Goal: Entertainment & Leisure: Consume media (video, audio)

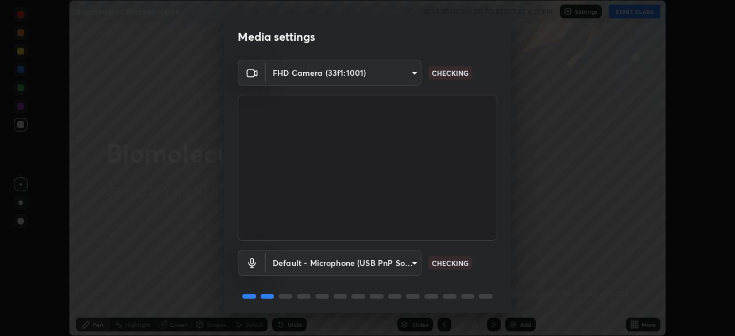
scroll to position [41, 0]
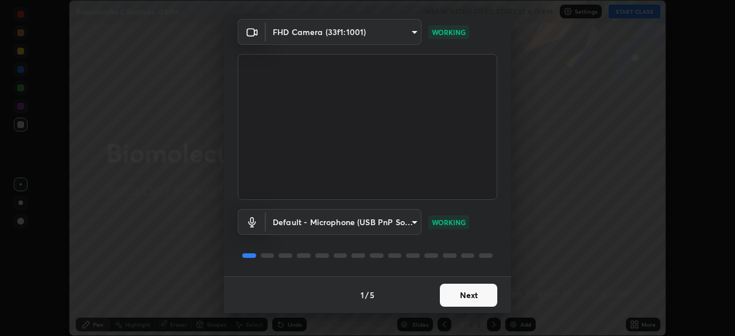
click at [473, 298] on button "Next" at bounding box center [468, 295] width 57 height 23
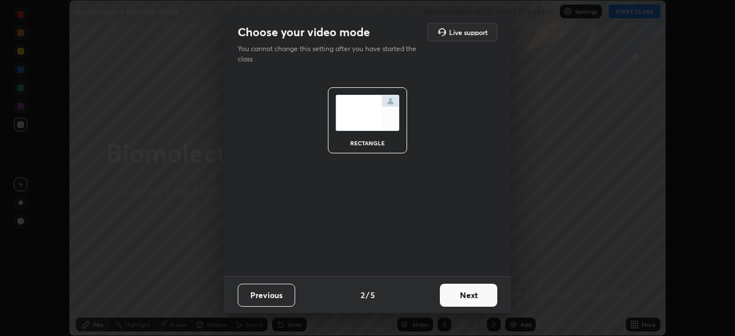
scroll to position [0, 0]
click at [476, 297] on button "Next" at bounding box center [468, 295] width 57 height 23
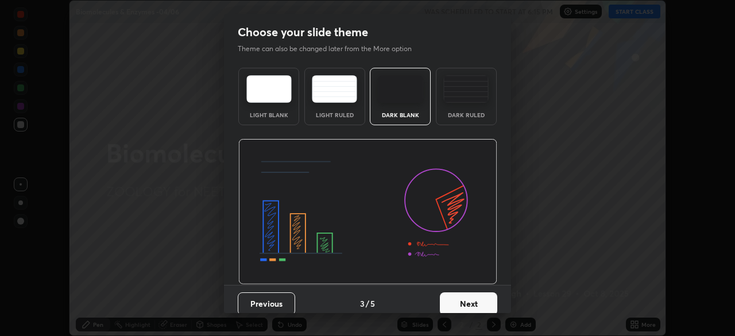
click at [488, 300] on button "Next" at bounding box center [468, 303] width 57 height 23
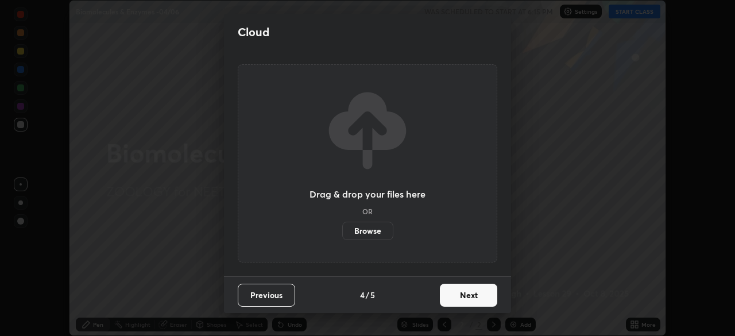
click at [485, 296] on button "Next" at bounding box center [468, 295] width 57 height 23
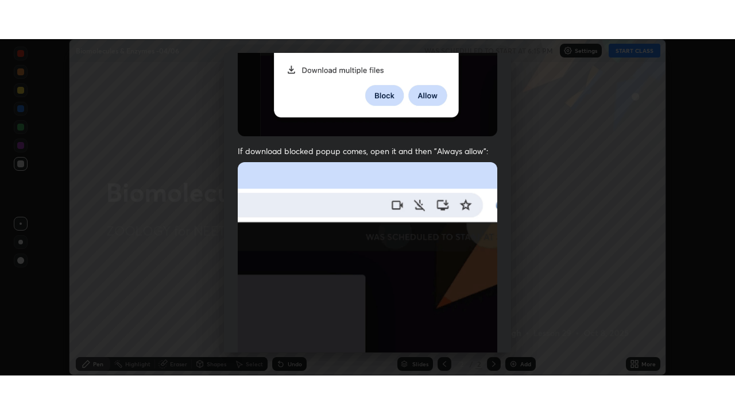
scroll to position [275, 0]
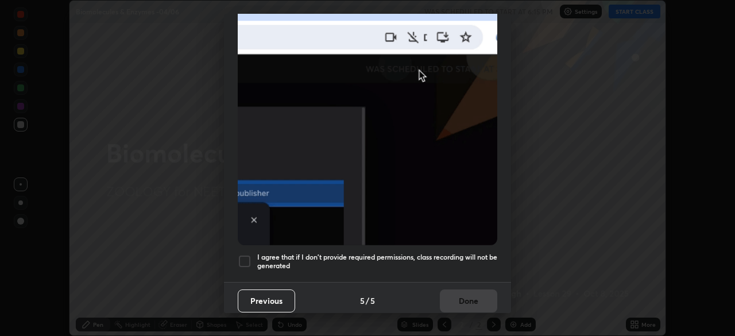
click at [247, 257] on div at bounding box center [245, 261] width 14 height 14
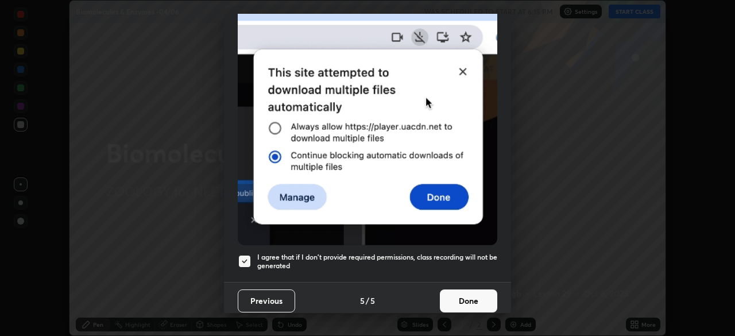
click at [463, 293] on button "Done" at bounding box center [468, 301] width 57 height 23
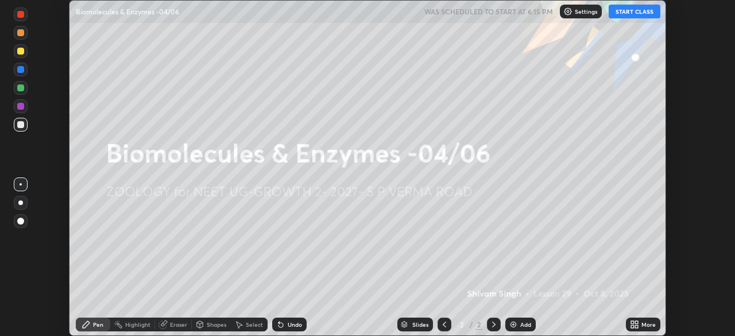
click at [640, 323] on div "More" at bounding box center [643, 325] width 34 height 14
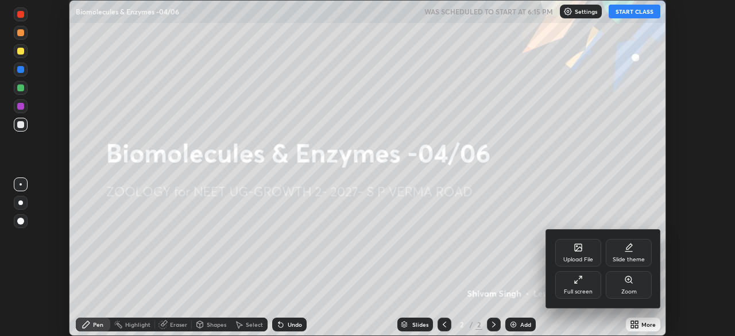
click at [582, 284] on div "Full screen" at bounding box center [578, 285] width 46 height 28
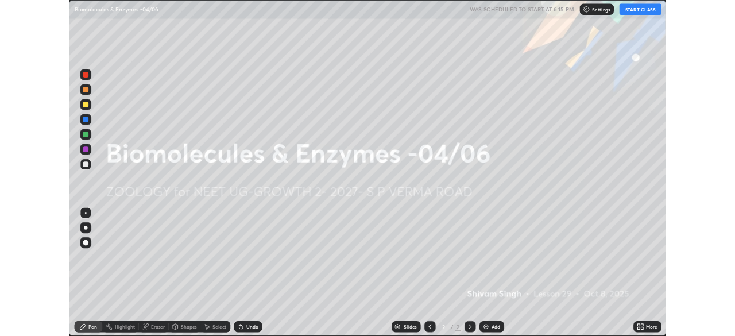
scroll to position [414, 735]
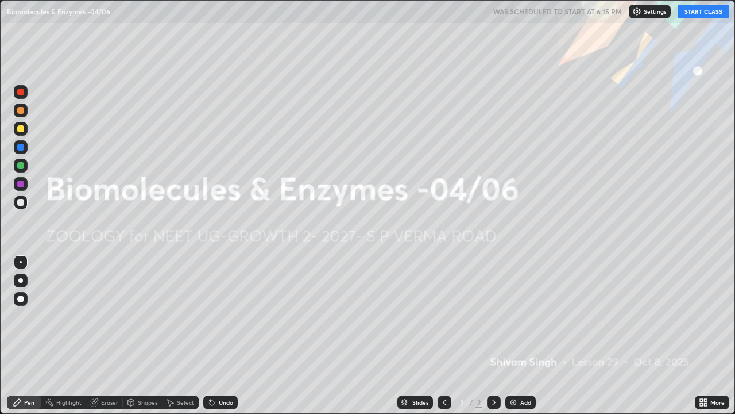
click at [705, 12] on button "START CLASS" at bounding box center [704, 12] width 52 height 14
click at [712, 335] on div "More" at bounding box center [718, 402] width 14 height 6
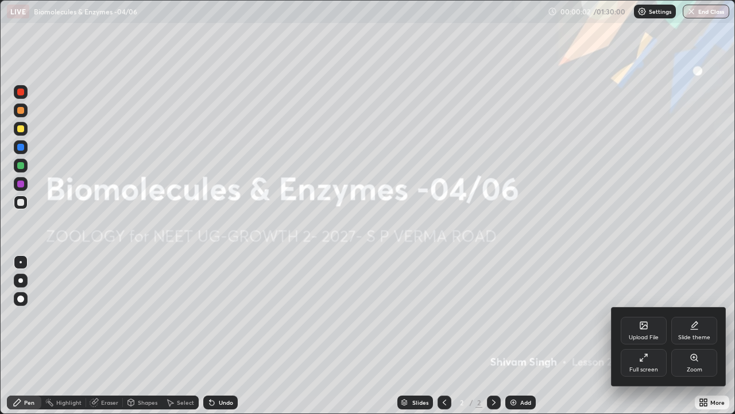
click at [646, 335] on div "Full screen" at bounding box center [644, 363] width 46 height 28
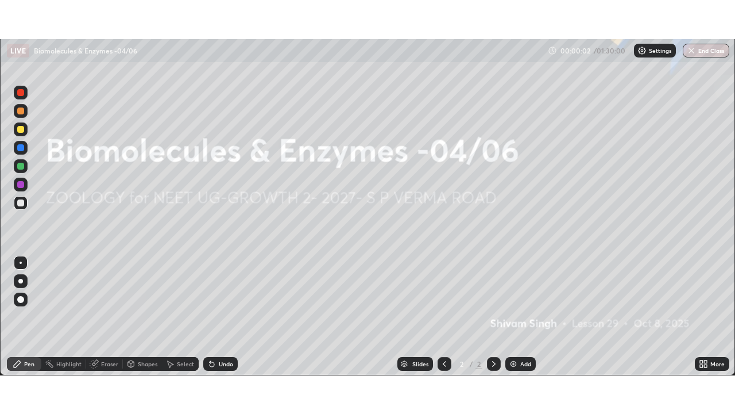
scroll to position [57105, 56706]
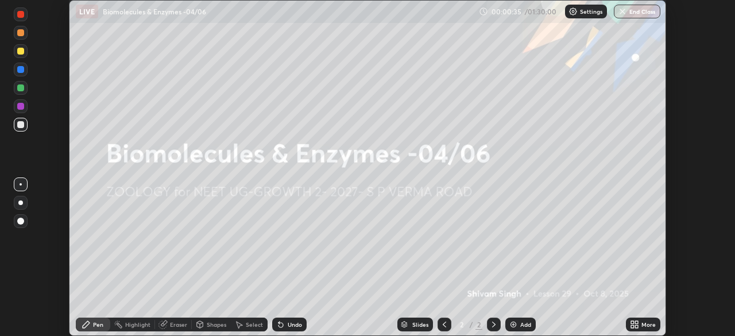
click at [636, 326] on icon at bounding box center [636, 326] width 3 height 3
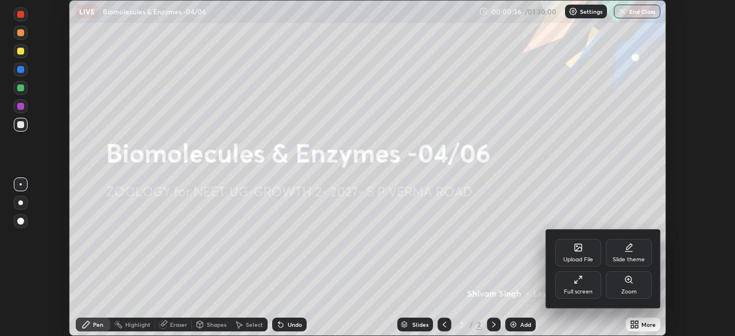
click at [578, 283] on icon at bounding box center [578, 279] width 9 height 9
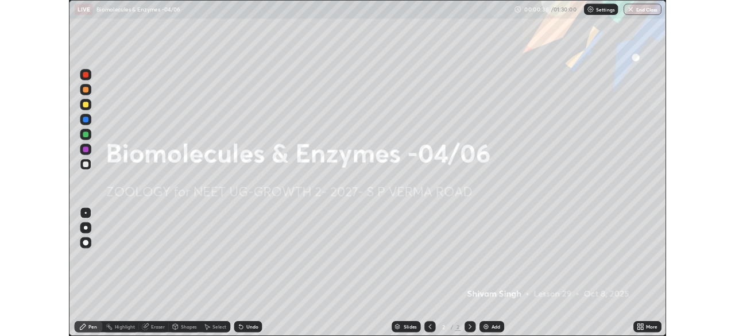
scroll to position [414, 735]
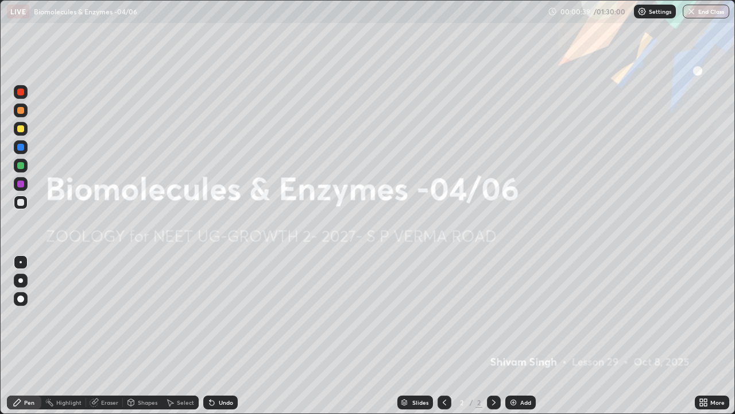
click at [513, 335] on img at bounding box center [513, 401] width 9 height 9
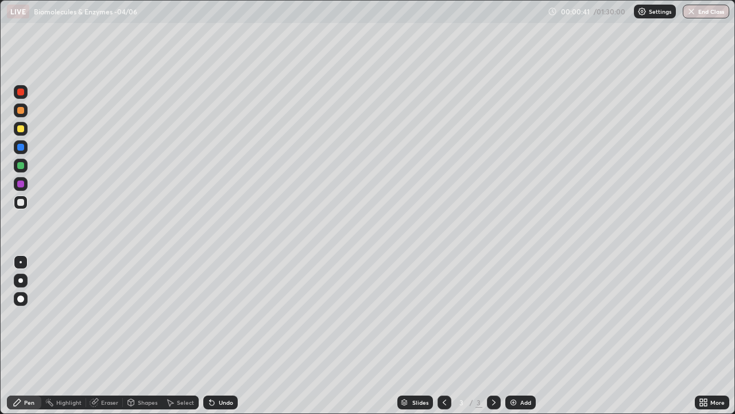
click at [21, 280] on div at bounding box center [20, 280] width 5 height 5
click at [22, 204] on div at bounding box center [20, 202] width 7 height 7
click at [22, 186] on div at bounding box center [20, 183] width 7 height 7
click at [21, 129] on div at bounding box center [20, 128] width 7 height 7
click at [705, 335] on icon at bounding box center [705, 404] width 3 height 3
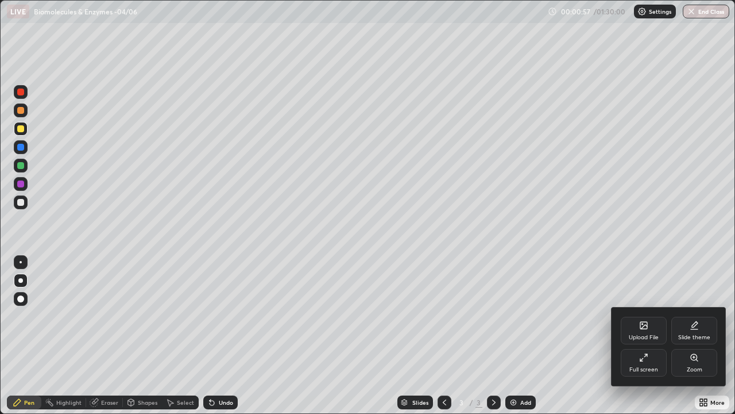
click at [641, 335] on icon at bounding box center [643, 357] width 9 height 9
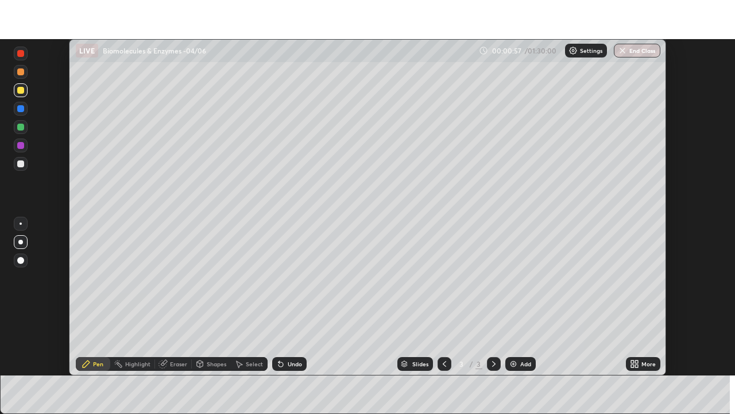
scroll to position [57105, 56706]
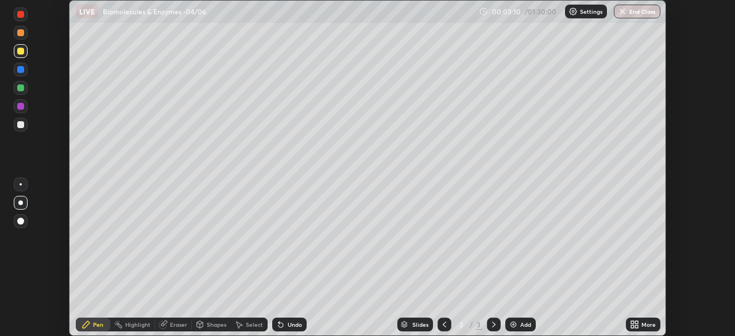
click at [633, 324] on icon at bounding box center [632, 322] width 3 height 3
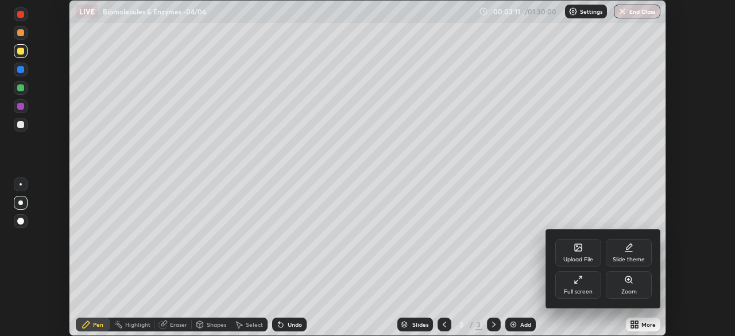
click at [585, 289] on div "Full screen" at bounding box center [578, 292] width 29 height 6
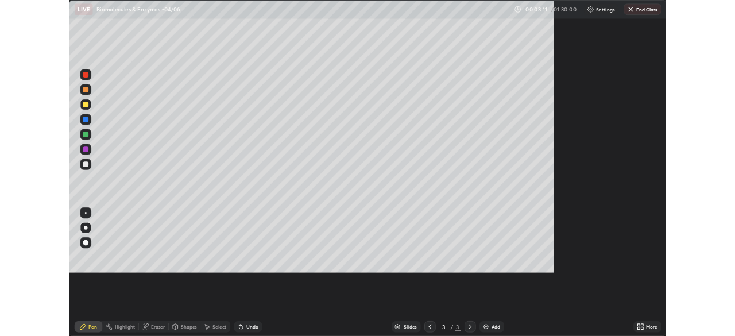
scroll to position [414, 735]
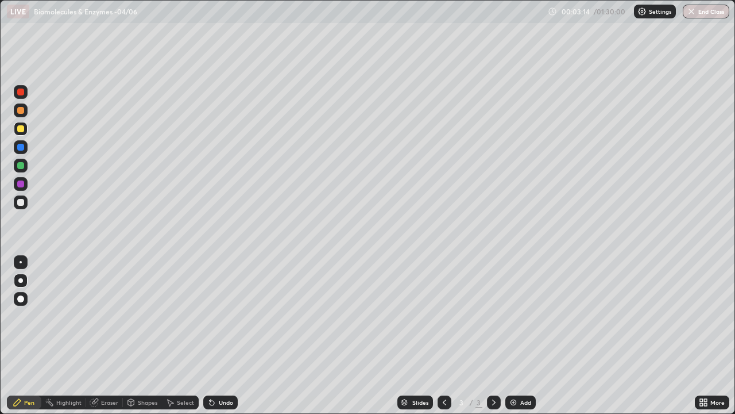
click at [22, 202] on div at bounding box center [20, 202] width 7 height 7
click at [22, 181] on div at bounding box center [20, 183] width 7 height 7
click at [22, 203] on div at bounding box center [20, 202] width 7 height 7
click at [22, 185] on div at bounding box center [20, 183] width 7 height 7
click at [21, 203] on div at bounding box center [20, 202] width 7 height 7
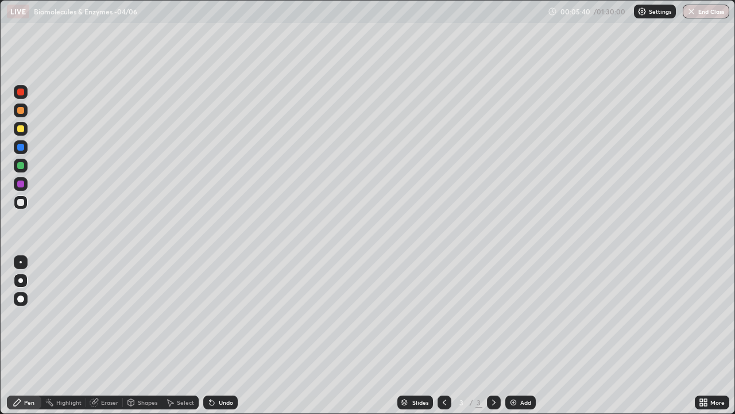
click at [21, 184] on div at bounding box center [20, 183] width 7 height 7
click at [21, 262] on div at bounding box center [21, 262] width 2 height 2
click at [21, 203] on div at bounding box center [20, 202] width 7 height 7
click at [510, 335] on div "Add" at bounding box center [520, 402] width 30 height 14
click at [20, 184] on div at bounding box center [20, 183] width 7 height 7
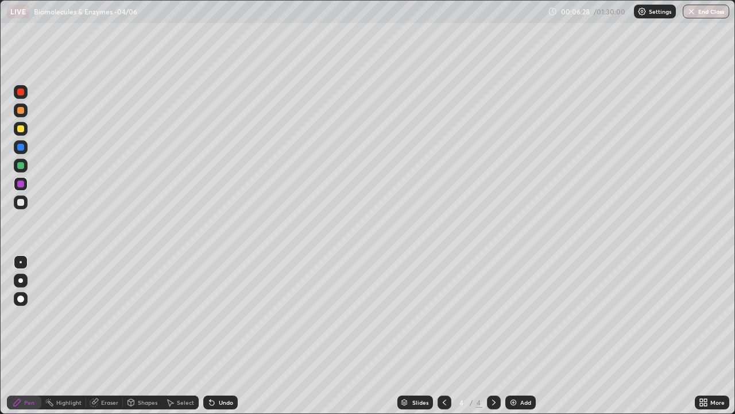
click at [24, 146] on div at bounding box center [20, 147] width 7 height 7
click at [22, 201] on div at bounding box center [20, 202] width 7 height 7
click at [21, 184] on div at bounding box center [20, 183] width 7 height 7
click at [21, 165] on div at bounding box center [20, 165] width 7 height 7
click at [22, 125] on div at bounding box center [20, 128] width 7 height 7
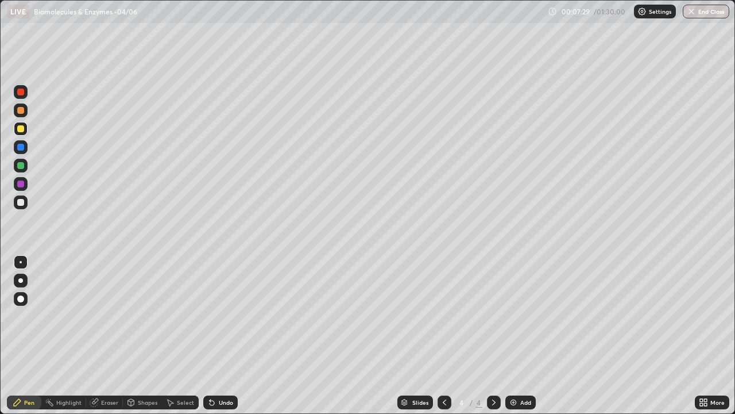
click at [21, 204] on div at bounding box center [20, 202] width 7 height 7
click at [22, 113] on div at bounding box center [20, 110] width 7 height 7
click at [20, 201] on div at bounding box center [20, 202] width 7 height 7
click at [221, 335] on div "Undo" at bounding box center [226, 402] width 14 height 6
click at [440, 335] on icon at bounding box center [444, 401] width 9 height 9
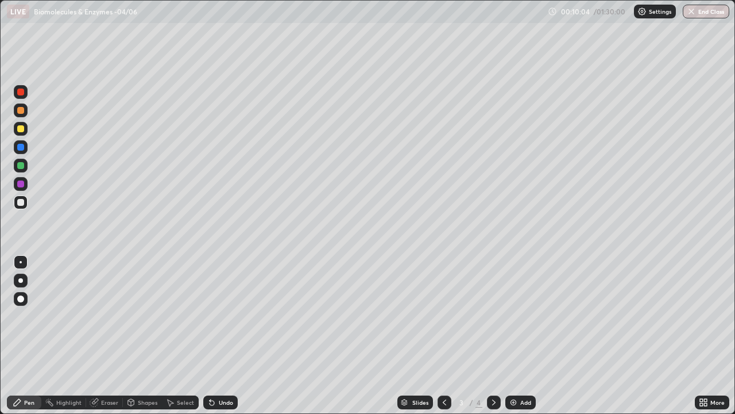
click at [491, 335] on icon at bounding box center [493, 401] width 9 height 9
click at [495, 335] on icon at bounding box center [493, 401] width 9 height 9
click at [515, 335] on img at bounding box center [513, 401] width 9 height 9
click at [21, 167] on div at bounding box center [20, 165] width 7 height 7
click at [21, 186] on div at bounding box center [20, 183] width 7 height 7
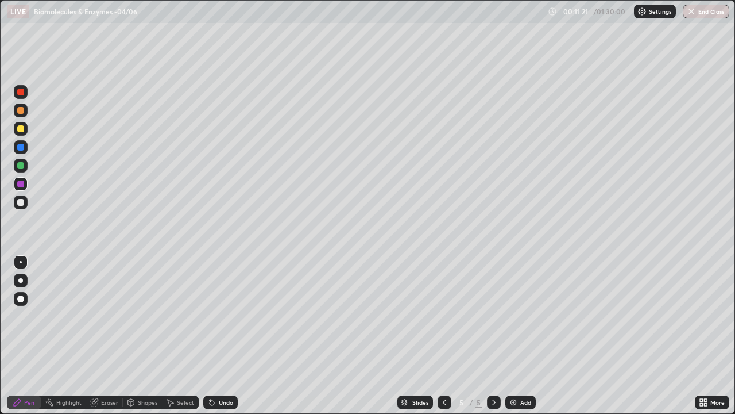
click at [21, 110] on div at bounding box center [20, 110] width 7 height 7
click at [219, 335] on div "Undo" at bounding box center [226, 402] width 14 height 6
click at [225, 335] on div "Undo" at bounding box center [226, 402] width 14 height 6
click at [20, 200] on div at bounding box center [20, 202] width 7 height 7
click at [19, 182] on div at bounding box center [20, 183] width 7 height 7
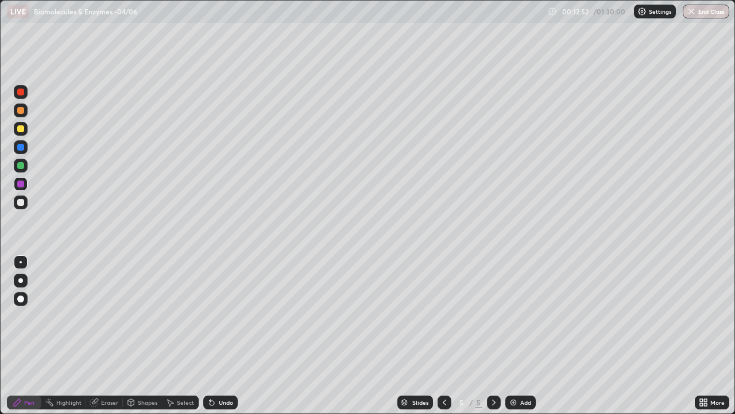
click at [214, 335] on icon at bounding box center [211, 401] width 9 height 9
click at [219, 335] on div "Undo" at bounding box center [226, 402] width 14 height 6
click at [22, 186] on div at bounding box center [20, 183] width 7 height 7
click at [22, 165] on div at bounding box center [20, 165] width 7 height 7
click at [216, 335] on div "Undo" at bounding box center [220, 402] width 34 height 14
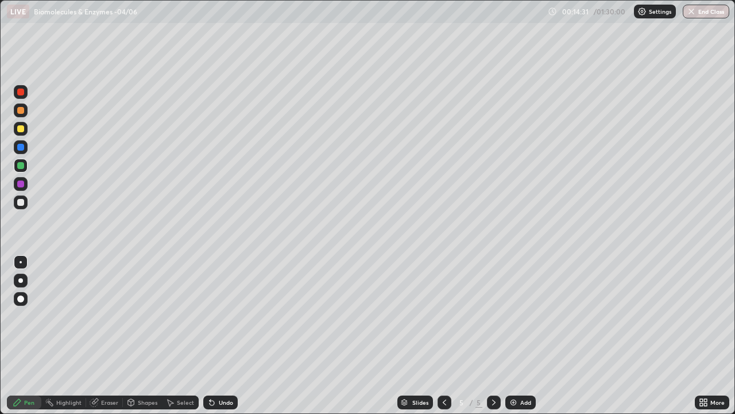
click at [219, 335] on div "Undo" at bounding box center [226, 402] width 14 height 6
click at [220, 335] on div "Undo" at bounding box center [220, 402] width 34 height 14
click at [226, 335] on div "Undo" at bounding box center [226, 402] width 14 height 6
click at [705, 335] on icon at bounding box center [705, 404] width 3 height 3
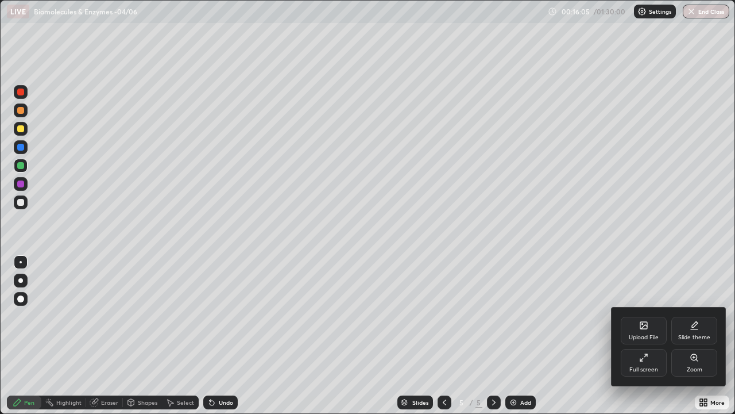
click at [648, 335] on div "Full screen" at bounding box center [644, 363] width 46 height 28
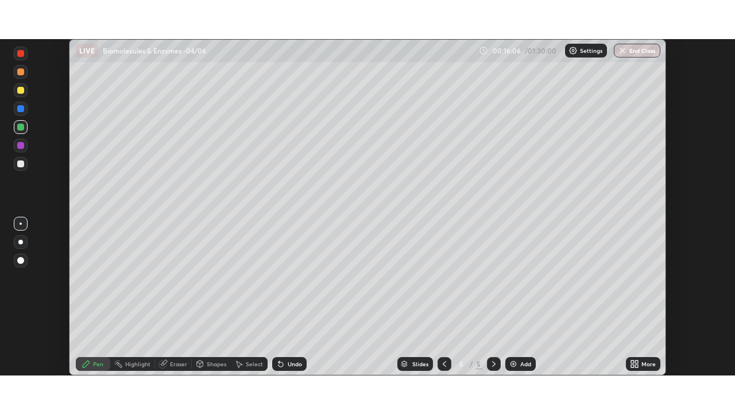
scroll to position [57105, 56706]
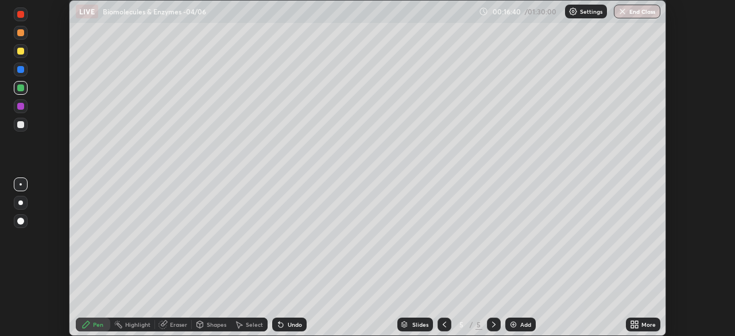
click at [636, 325] on icon at bounding box center [634, 324] width 9 height 9
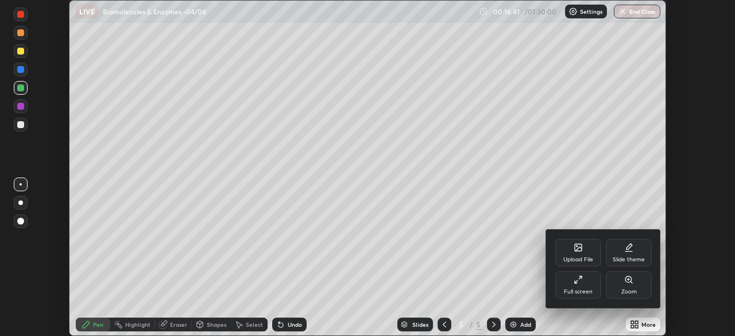
click at [580, 255] on div "Upload File" at bounding box center [578, 253] width 46 height 28
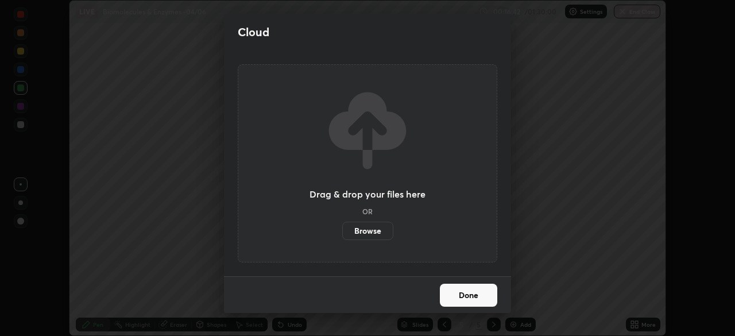
click at [376, 230] on label "Browse" at bounding box center [367, 231] width 51 height 18
click at [342, 230] on input "Browse" at bounding box center [342, 231] width 0 height 18
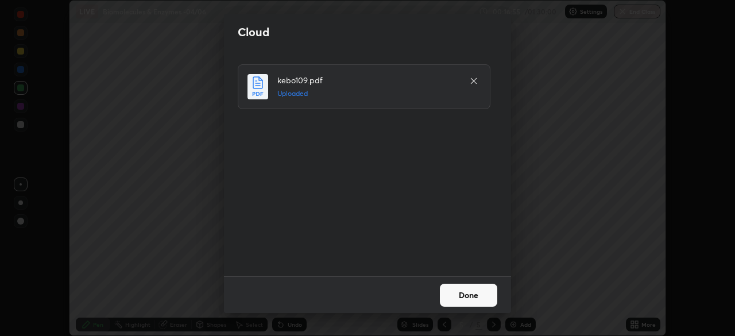
click at [459, 292] on button "Done" at bounding box center [468, 295] width 57 height 23
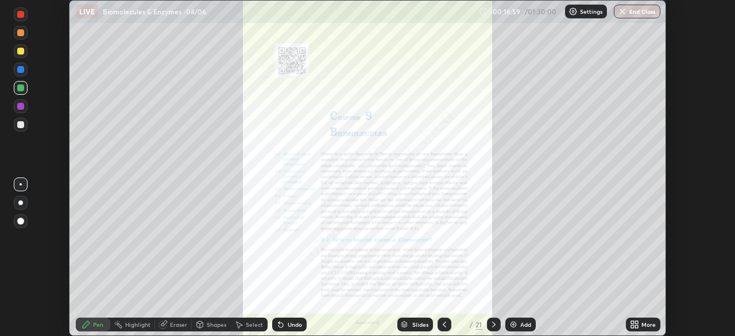
click at [631, 326] on icon at bounding box center [632, 326] width 3 height 3
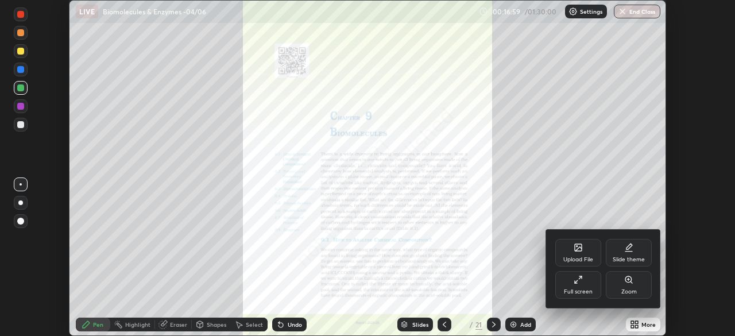
click at [588, 281] on div "Full screen" at bounding box center [578, 285] width 46 height 28
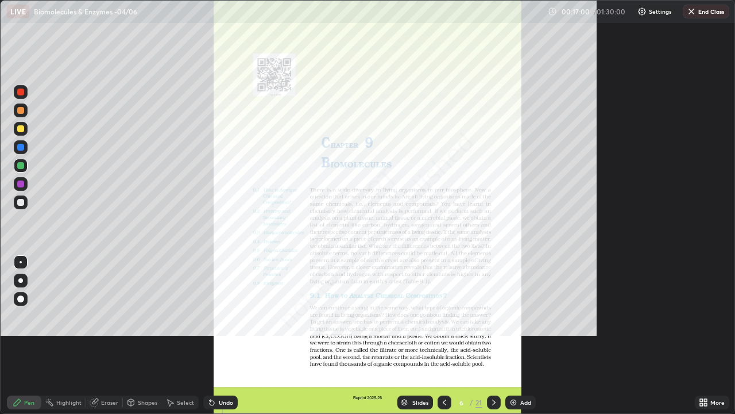
scroll to position [414, 735]
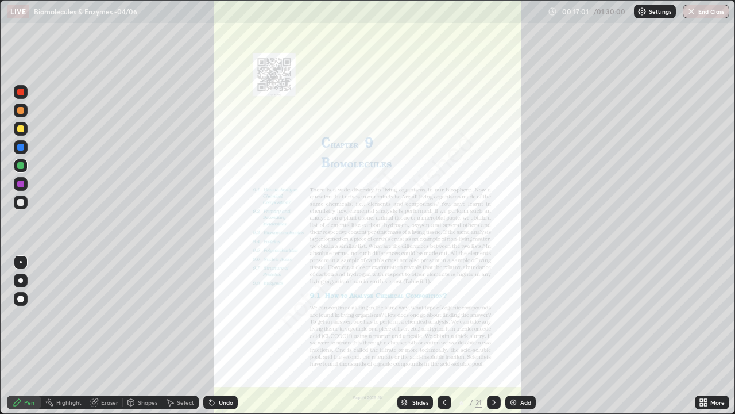
click at [417, 335] on div "Slides" at bounding box center [420, 402] width 16 height 6
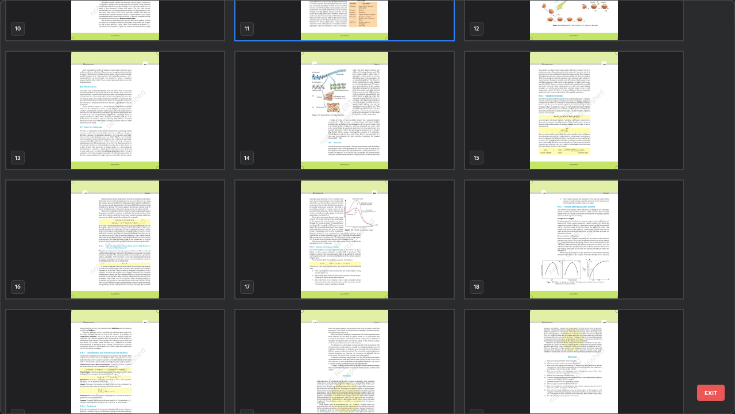
scroll to position [491, 0]
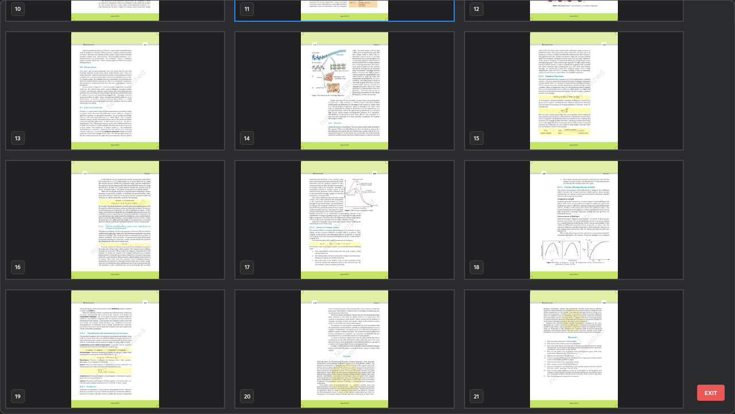
click at [168, 326] on img "grid" at bounding box center [115, 349] width 218 height 118
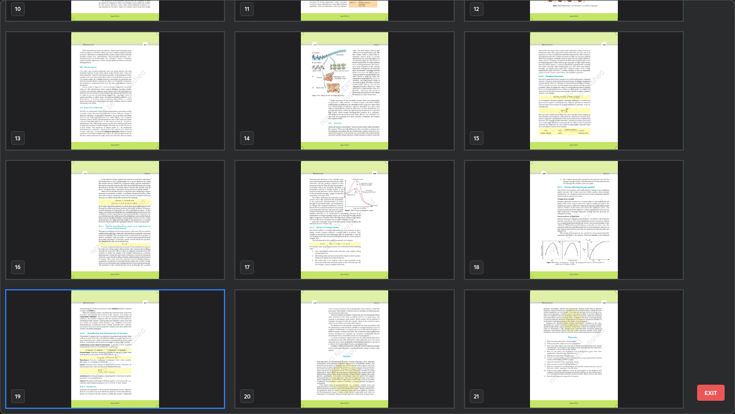
click at [173, 323] on img "grid" at bounding box center [115, 349] width 218 height 118
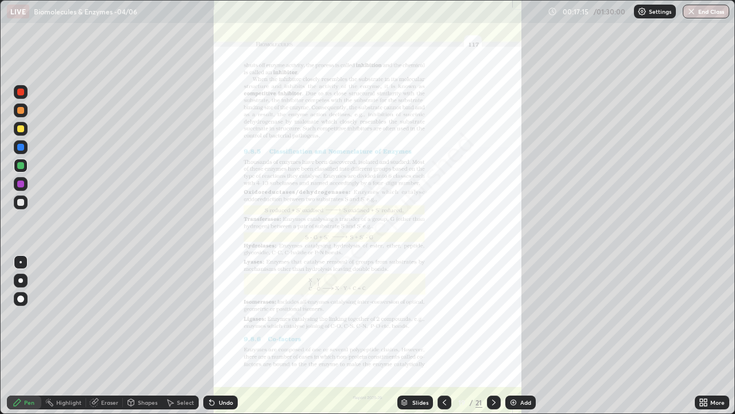
click at [25, 187] on div at bounding box center [21, 184] width 14 height 14
click at [443, 335] on icon at bounding box center [444, 402] width 3 height 6
click at [408, 335] on div "Slides" at bounding box center [415, 402] width 36 height 14
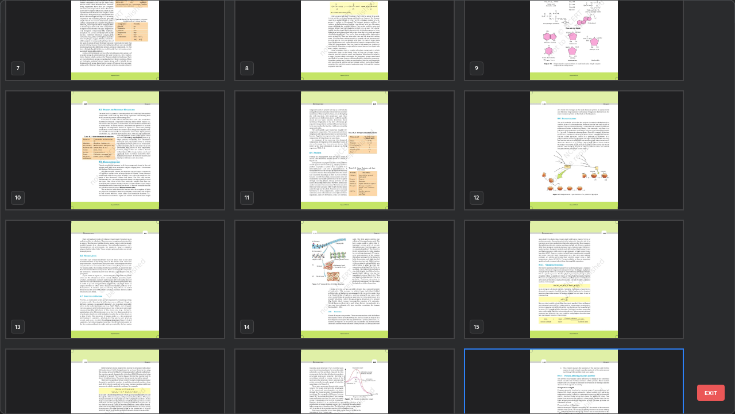
scroll to position [0, 0]
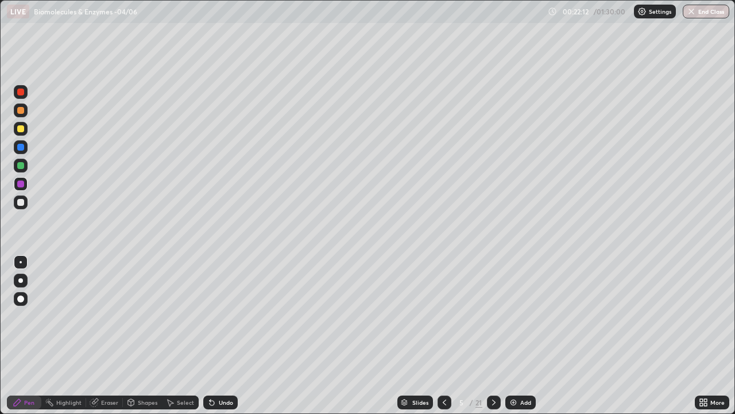
click at [23, 182] on div at bounding box center [20, 183] width 7 height 7
click at [20, 202] on div at bounding box center [20, 202] width 7 height 7
click at [296, 149] on button "Undo" at bounding box center [306, 156] width 33 height 14
click at [22, 183] on div at bounding box center [20, 183] width 7 height 7
click at [19, 203] on div at bounding box center [20, 202] width 7 height 7
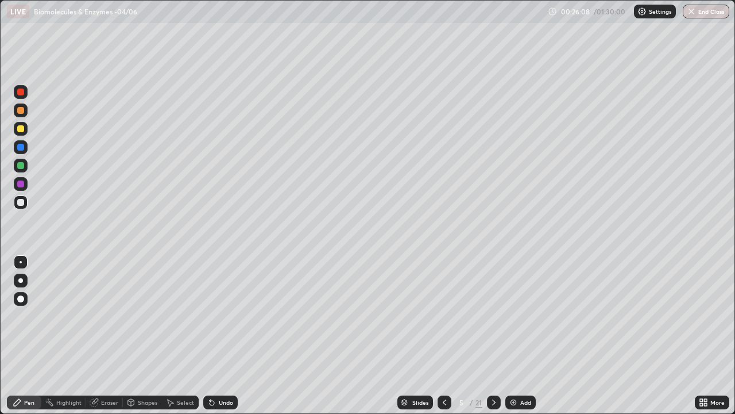
click at [225, 335] on div "Undo" at bounding box center [226, 402] width 14 height 6
click at [223, 335] on div "Undo" at bounding box center [226, 402] width 14 height 6
click at [222, 335] on div "Undo" at bounding box center [226, 402] width 14 height 6
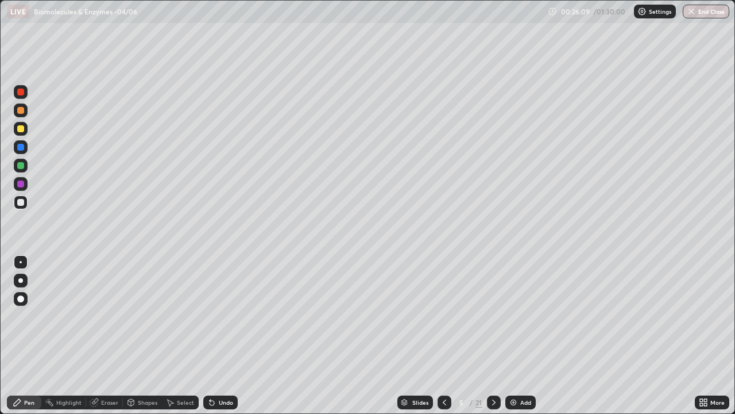
click at [227, 335] on div "Undo" at bounding box center [226, 402] width 14 height 6
click at [228, 335] on div "Undo" at bounding box center [226, 402] width 14 height 6
click at [226, 335] on div "Undo" at bounding box center [226, 402] width 14 height 6
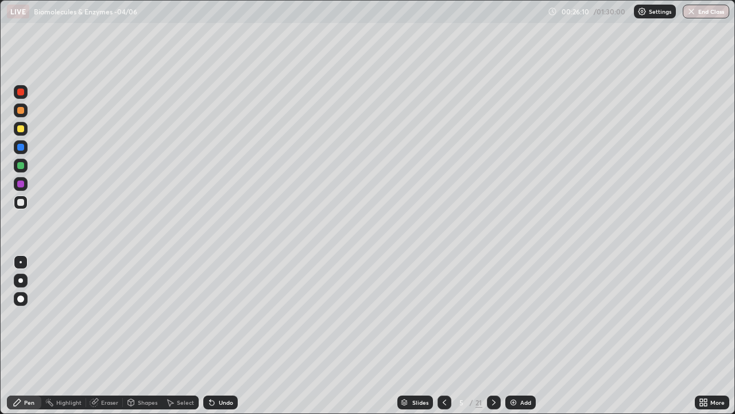
click at [226, 335] on div "Undo" at bounding box center [226, 402] width 14 height 6
click at [228, 335] on div "Undo" at bounding box center [226, 402] width 14 height 6
click at [227, 335] on div "Undo" at bounding box center [226, 402] width 14 height 6
click at [412, 335] on div "Slides" at bounding box center [420, 402] width 16 height 6
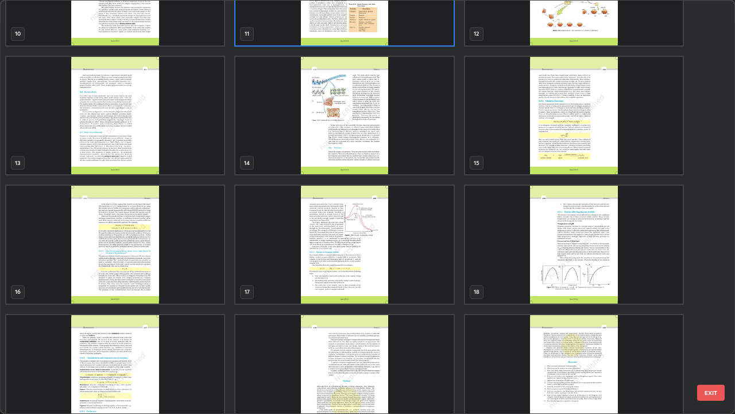
scroll to position [491, 0]
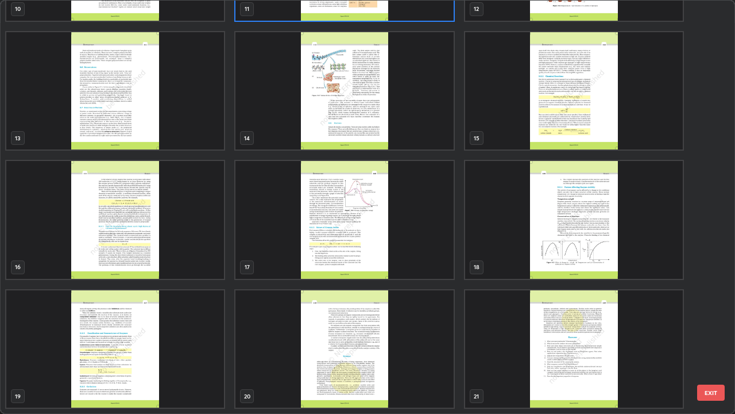
click at [108, 335] on img "grid" at bounding box center [115, 349] width 218 height 118
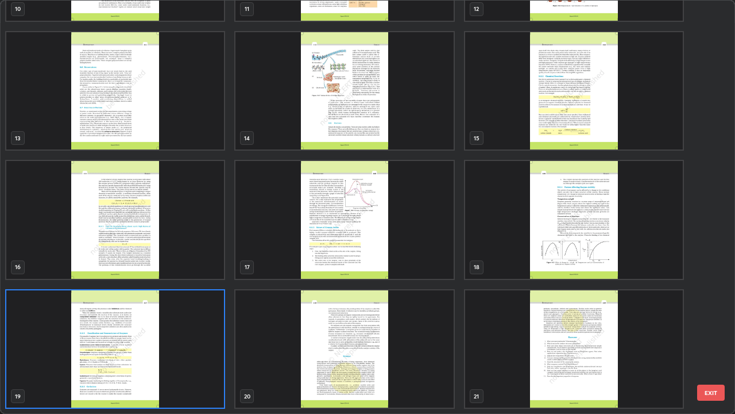
click at [107, 335] on img "grid" at bounding box center [115, 349] width 218 height 118
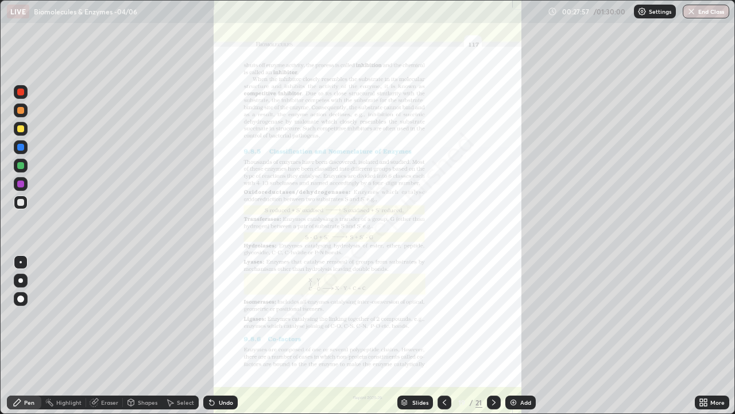
click at [408, 335] on div "Slides" at bounding box center [415, 402] width 36 height 14
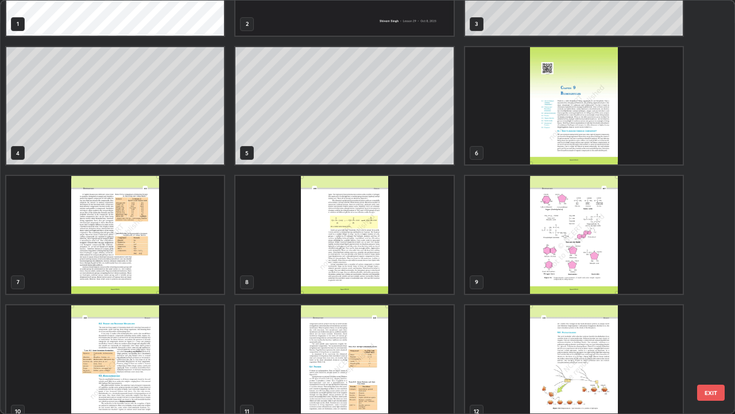
scroll to position [85, 0]
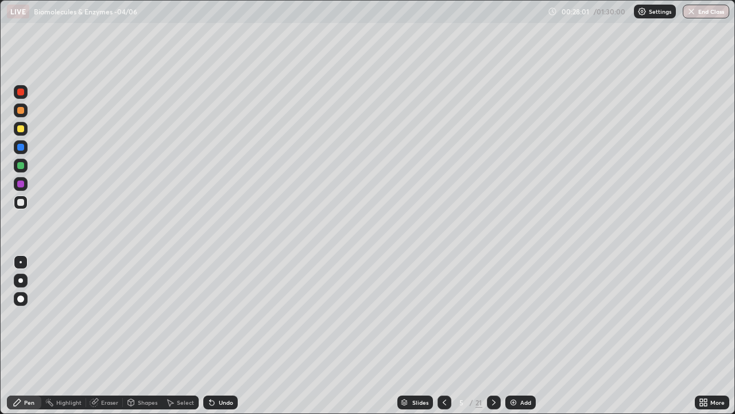
click at [20, 186] on div at bounding box center [20, 183] width 7 height 7
click at [21, 202] on div at bounding box center [20, 202] width 7 height 7
click at [221, 335] on div "Undo" at bounding box center [226, 402] width 14 height 6
click at [223, 335] on div "Undo" at bounding box center [226, 402] width 14 height 6
click at [226, 335] on div "Undo" at bounding box center [226, 402] width 14 height 6
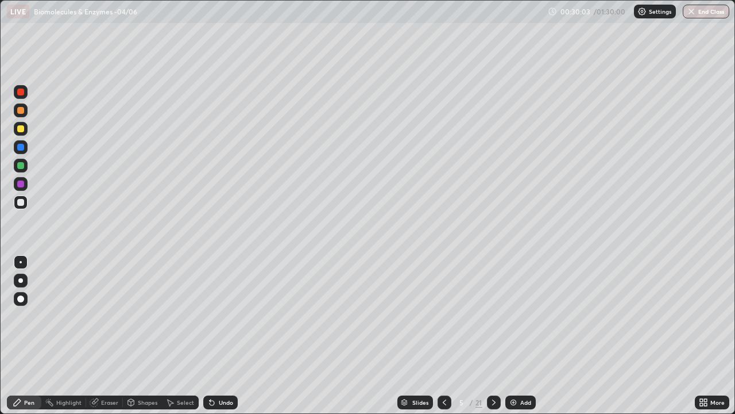
click at [223, 335] on div "Undo" at bounding box center [226, 402] width 14 height 6
click at [227, 335] on div "Undo" at bounding box center [226, 402] width 14 height 6
click at [22, 186] on div at bounding box center [20, 183] width 7 height 7
click at [411, 335] on div "Slides" at bounding box center [415, 402] width 36 height 14
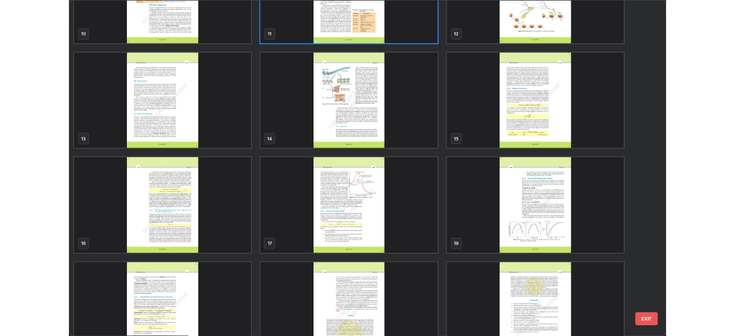
scroll to position [491, 0]
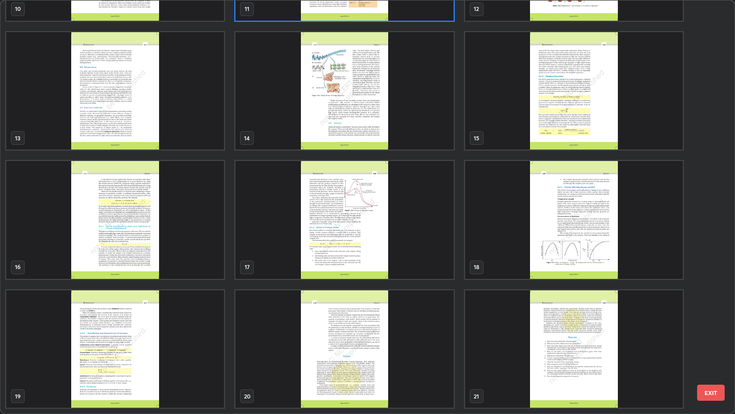
click at [121, 335] on img "grid" at bounding box center [115, 349] width 218 height 118
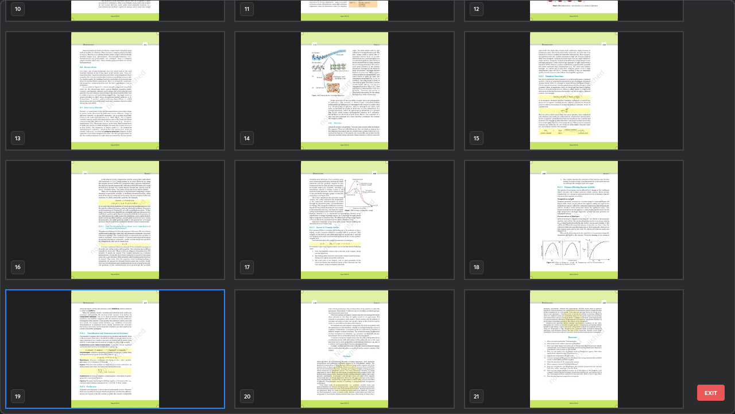
click at [121, 335] on img "grid" at bounding box center [115, 349] width 218 height 118
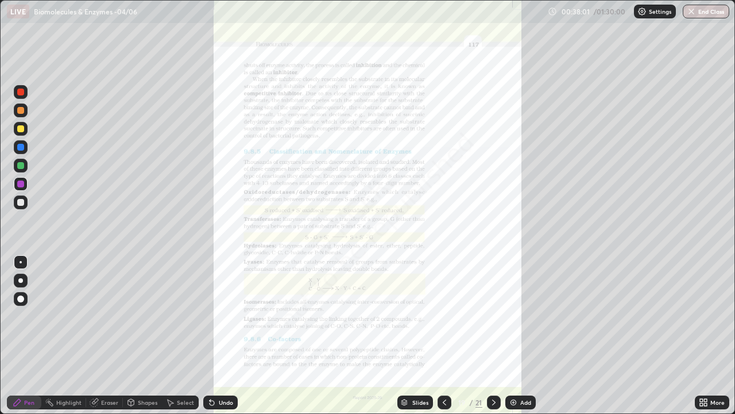
click at [447, 335] on div at bounding box center [445, 402] width 14 height 14
click at [517, 335] on img at bounding box center [513, 401] width 9 height 9
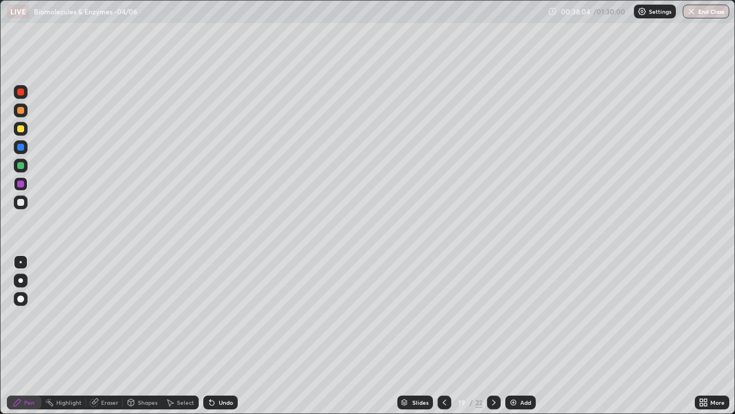
click at [20, 203] on div at bounding box center [20, 202] width 7 height 7
click at [21, 128] on div at bounding box center [20, 128] width 7 height 7
click at [22, 127] on div at bounding box center [20, 128] width 7 height 7
click at [20, 129] on div at bounding box center [20, 128] width 7 height 7
click at [21, 163] on div at bounding box center [20, 165] width 7 height 7
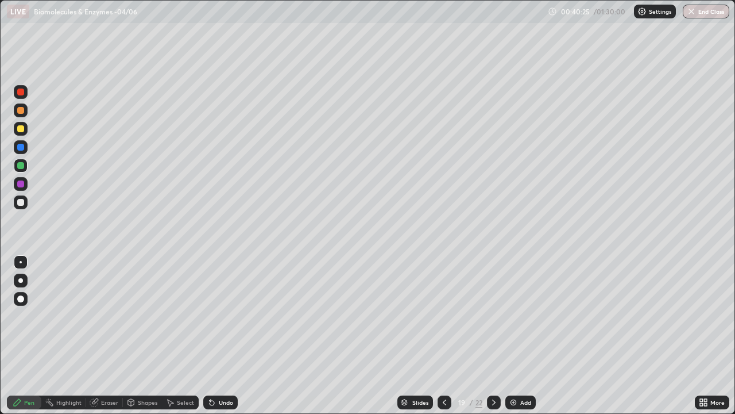
click at [22, 186] on div at bounding box center [20, 183] width 7 height 7
click at [21, 165] on div at bounding box center [20, 165] width 7 height 7
click at [23, 203] on div at bounding box center [20, 202] width 7 height 7
click at [22, 201] on div at bounding box center [20, 202] width 7 height 7
click at [18, 184] on div at bounding box center [20, 183] width 7 height 7
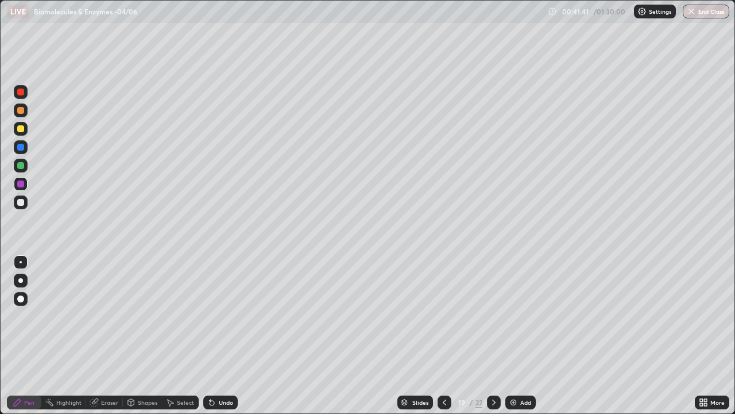
click at [21, 204] on div at bounding box center [20, 202] width 7 height 7
click at [141, 335] on div "Shapes" at bounding box center [148, 402] width 20 height 6
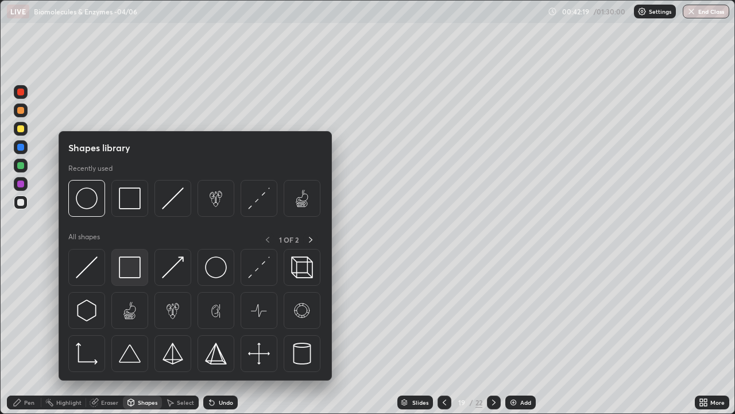
click at [130, 267] on img at bounding box center [130, 267] width 22 height 22
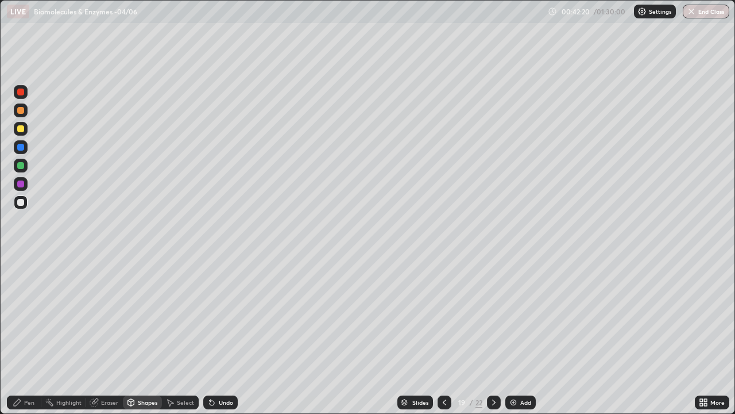
click at [21, 202] on div at bounding box center [20, 202] width 7 height 7
click at [24, 335] on div "Pen" at bounding box center [29, 402] width 10 height 6
click at [21, 183] on div at bounding box center [20, 183] width 7 height 7
click at [229, 335] on div "Undo" at bounding box center [226, 402] width 14 height 6
click at [224, 335] on div "Undo" at bounding box center [226, 402] width 14 height 6
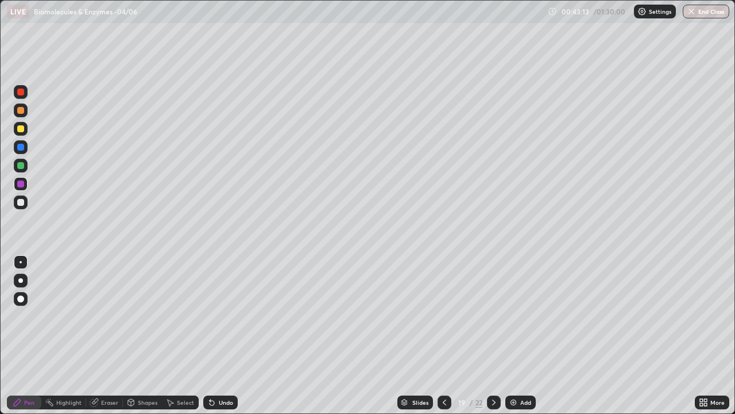
click at [224, 335] on div "Undo" at bounding box center [226, 402] width 14 height 6
click at [225, 335] on div "Undo" at bounding box center [226, 402] width 14 height 6
click at [223, 335] on div "Undo" at bounding box center [226, 402] width 14 height 6
click at [222, 335] on div "Undo" at bounding box center [226, 402] width 14 height 6
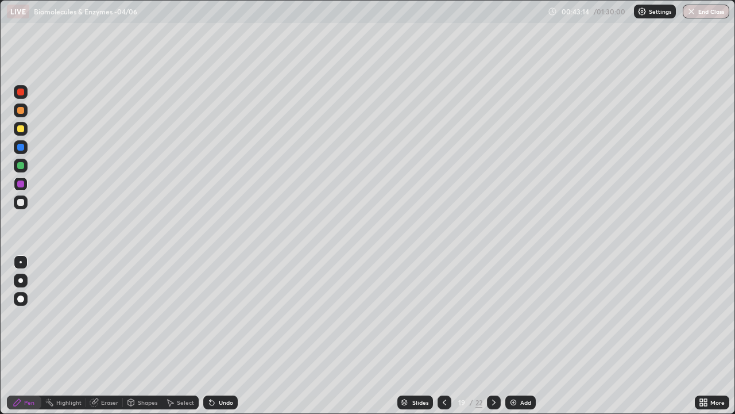
click at [221, 335] on div "Undo" at bounding box center [226, 402] width 14 height 6
click at [219, 335] on div "Undo" at bounding box center [226, 402] width 14 height 6
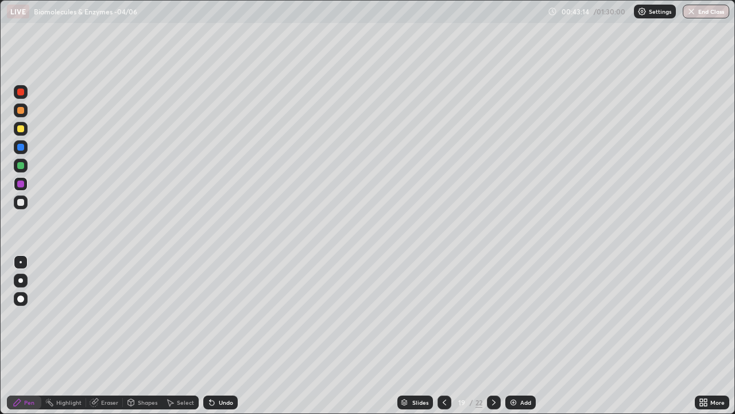
click at [219, 335] on div "Undo" at bounding box center [226, 402] width 14 height 6
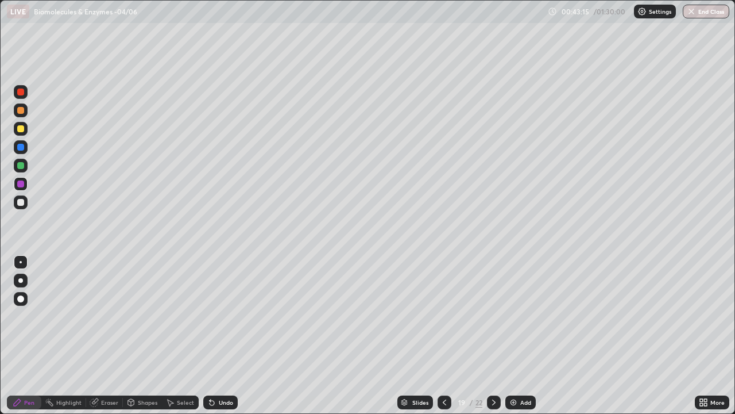
click at [219, 335] on div "Undo" at bounding box center [226, 402] width 14 height 6
click at [219, 335] on div "Undo" at bounding box center [220, 402] width 34 height 14
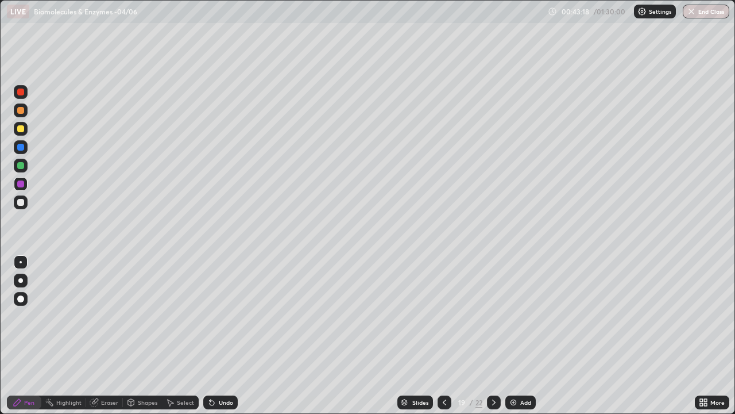
click at [22, 202] on div at bounding box center [20, 202] width 7 height 7
click at [23, 185] on div at bounding box center [20, 183] width 7 height 7
click at [19, 200] on div at bounding box center [20, 202] width 7 height 7
click at [516, 335] on img at bounding box center [513, 401] width 9 height 9
click at [23, 184] on div at bounding box center [20, 183] width 7 height 7
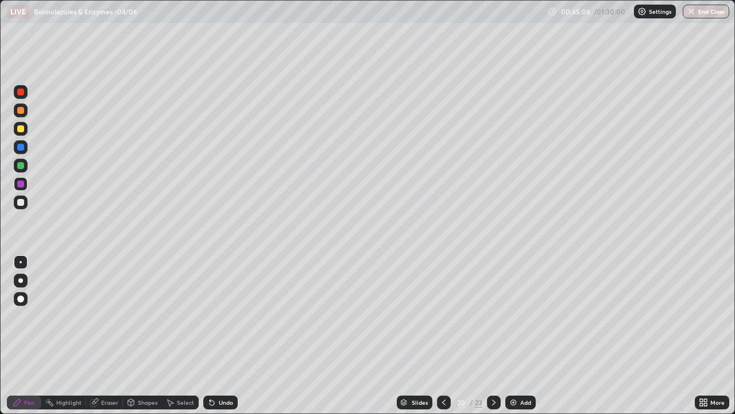
click at [21, 166] on div at bounding box center [20, 165] width 7 height 7
click at [19, 132] on div at bounding box center [20, 128] width 7 height 7
click at [22, 182] on div at bounding box center [20, 183] width 7 height 7
click at [21, 149] on div at bounding box center [20, 147] width 7 height 7
click at [19, 165] on div at bounding box center [20, 165] width 7 height 7
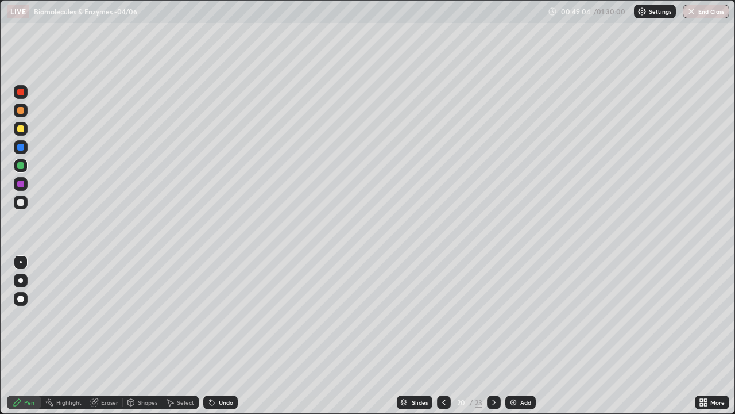
click at [24, 204] on div at bounding box center [20, 202] width 7 height 7
click at [20, 187] on div at bounding box center [20, 183] width 7 height 7
click at [21, 203] on div at bounding box center [20, 202] width 7 height 7
click at [22, 186] on div at bounding box center [20, 183] width 7 height 7
click at [23, 202] on div at bounding box center [20, 202] width 7 height 7
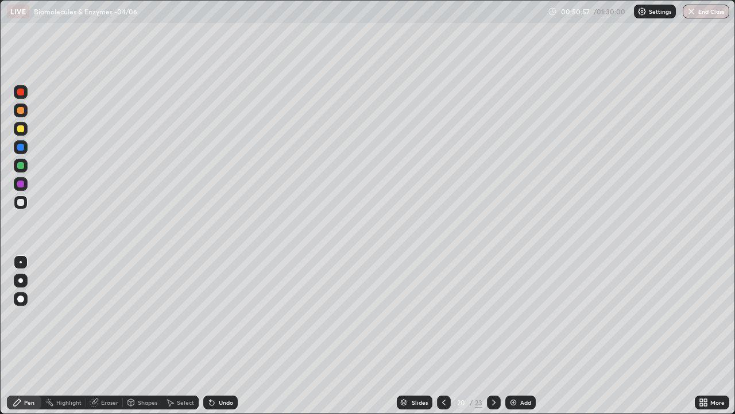
click at [107, 335] on div "Eraser" at bounding box center [109, 402] width 17 height 6
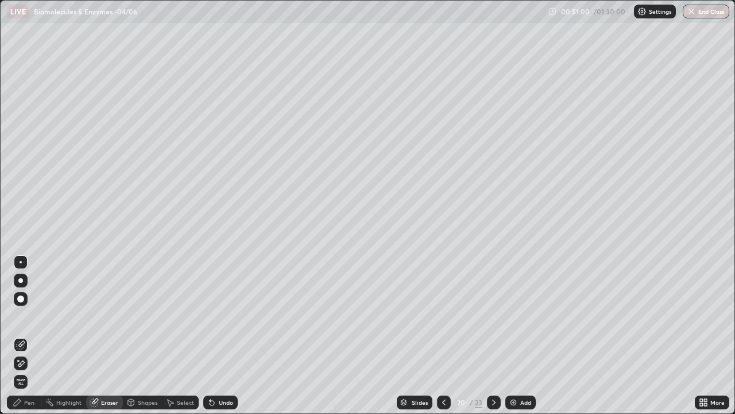
click at [31, 335] on div "Pen" at bounding box center [29, 402] width 10 height 6
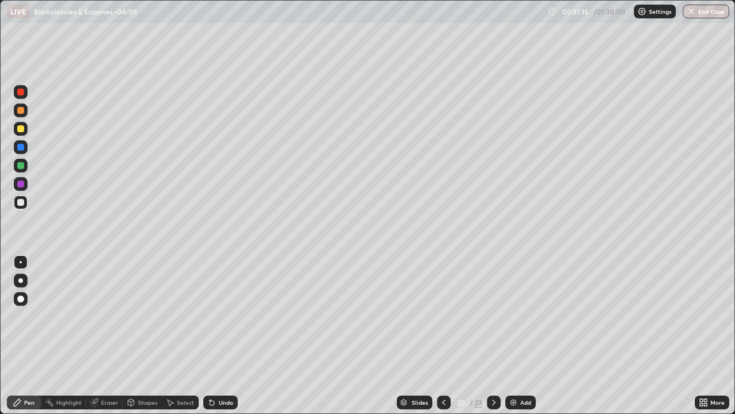
click at [22, 186] on div at bounding box center [20, 183] width 7 height 7
click at [20, 199] on div at bounding box center [20, 202] width 7 height 7
click at [22, 186] on div at bounding box center [20, 183] width 7 height 7
click at [21, 167] on div at bounding box center [20, 165] width 7 height 7
click at [512, 335] on img at bounding box center [513, 401] width 9 height 9
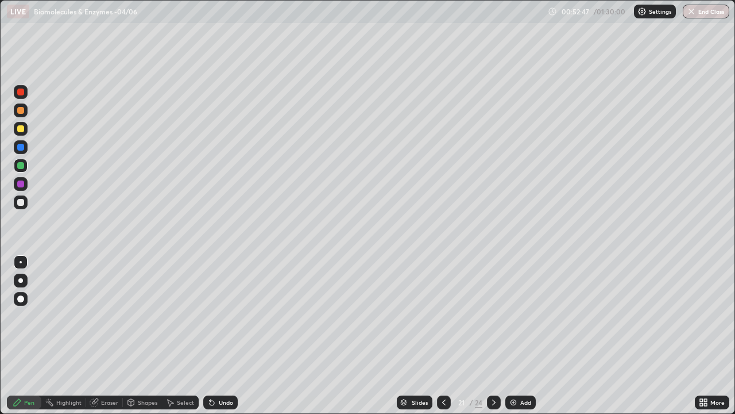
click at [20, 184] on div at bounding box center [20, 183] width 7 height 7
click at [22, 108] on div at bounding box center [20, 110] width 7 height 7
click at [21, 203] on div at bounding box center [20, 202] width 7 height 7
click at [20, 131] on div at bounding box center [20, 128] width 7 height 7
click at [442, 335] on icon at bounding box center [443, 401] width 9 height 9
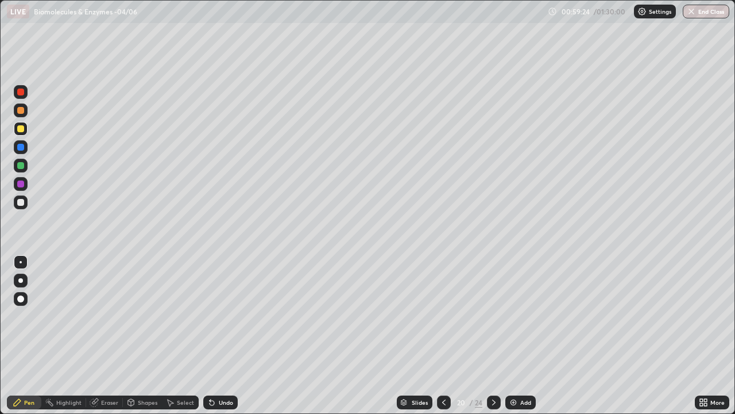
click at [493, 335] on icon at bounding box center [493, 401] width 9 height 9
click at [21, 185] on div at bounding box center [20, 183] width 7 height 7
click at [226, 335] on div "Undo" at bounding box center [220, 402] width 34 height 14
click at [225, 335] on div "Undo" at bounding box center [226, 402] width 14 height 6
click at [221, 335] on div "Undo" at bounding box center [226, 402] width 14 height 6
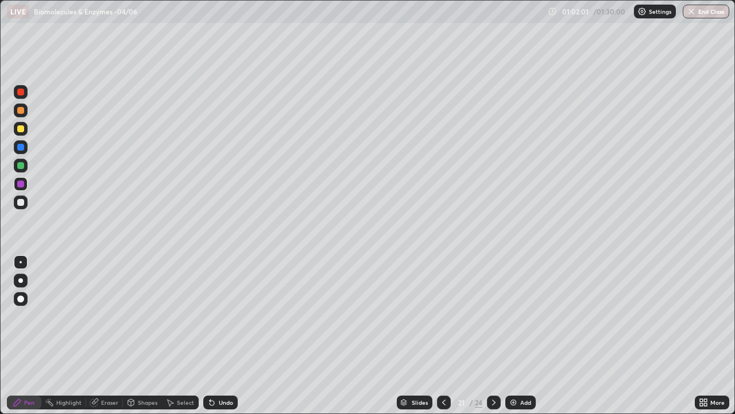
click at [226, 335] on div "Undo" at bounding box center [226, 402] width 14 height 6
click at [228, 335] on div "Undo" at bounding box center [226, 402] width 14 height 6
click at [229, 335] on div "Undo" at bounding box center [220, 402] width 34 height 14
click at [226, 335] on div "Undo" at bounding box center [226, 402] width 14 height 6
click at [227, 335] on div "Undo" at bounding box center [226, 402] width 14 height 6
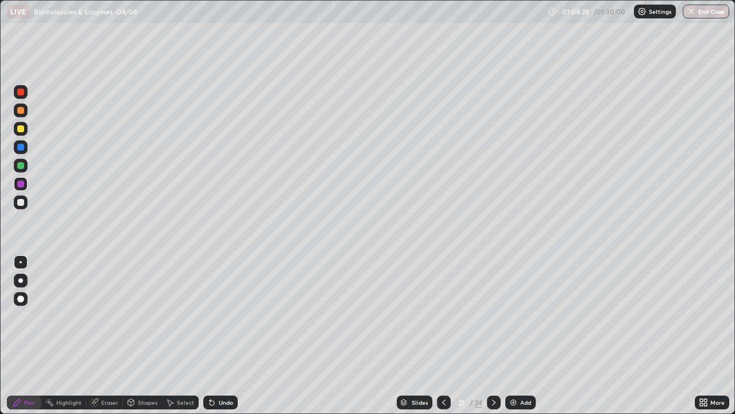
click at [511, 335] on img at bounding box center [513, 401] width 9 height 9
click at [21, 280] on div at bounding box center [20, 280] width 5 height 5
click at [20, 165] on div at bounding box center [20, 165] width 7 height 7
click at [20, 149] on div at bounding box center [20, 147] width 7 height 7
click at [20, 168] on div at bounding box center [20, 165] width 7 height 7
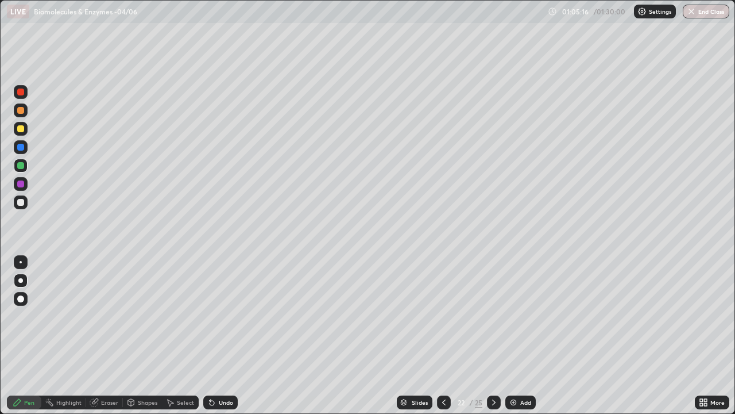
click at [21, 201] on div at bounding box center [20, 202] width 7 height 7
click at [219, 335] on div "Undo" at bounding box center [226, 402] width 14 height 6
click at [220, 335] on div "Undo" at bounding box center [220, 402] width 34 height 14
click at [229, 335] on div "Undo" at bounding box center [220, 402] width 34 height 14
click at [230, 335] on div "Undo" at bounding box center [226, 402] width 14 height 6
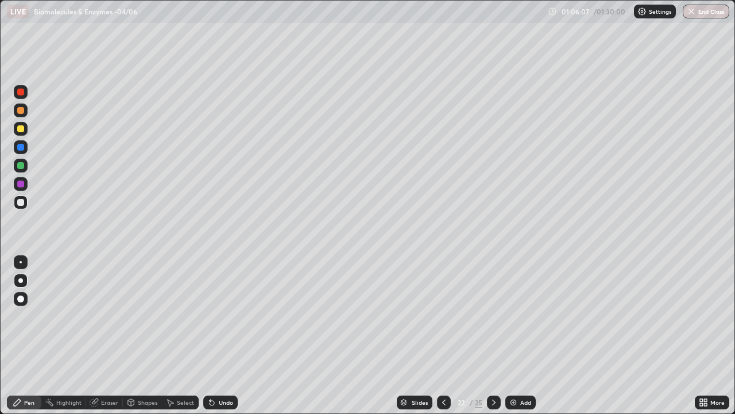
click at [21, 262] on div at bounding box center [21, 262] width 2 height 2
click at [25, 182] on div at bounding box center [21, 184] width 14 height 14
click at [222, 335] on div "Undo" at bounding box center [226, 402] width 14 height 6
click at [21, 201] on div at bounding box center [20, 202] width 7 height 7
click at [22, 183] on div at bounding box center [20, 183] width 7 height 7
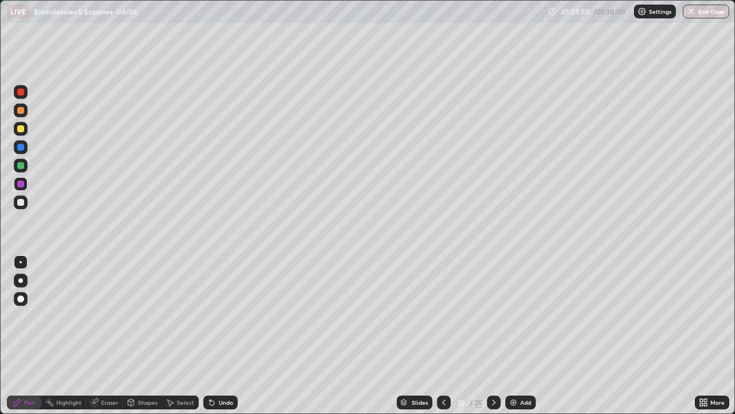
click at [21, 167] on div at bounding box center [20, 165] width 7 height 7
click at [22, 202] on div at bounding box center [20, 202] width 7 height 7
click at [514, 335] on img at bounding box center [513, 401] width 9 height 9
click at [22, 184] on div at bounding box center [20, 183] width 7 height 7
click at [22, 202] on div at bounding box center [20, 202] width 7 height 7
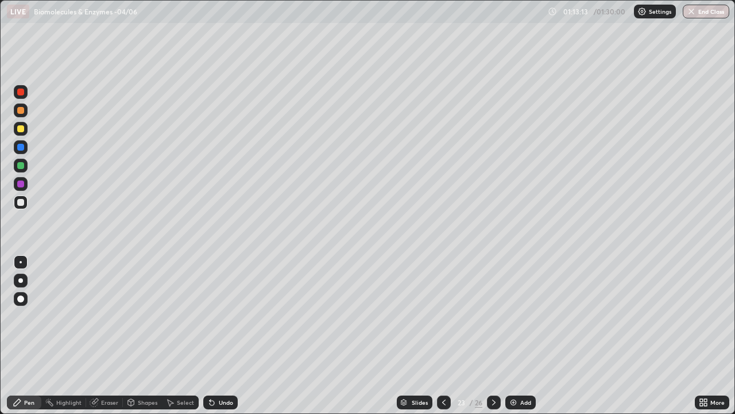
click at [25, 185] on div at bounding box center [21, 184] width 14 height 14
click at [22, 206] on div at bounding box center [21, 202] width 14 height 14
click at [225, 335] on div "Undo" at bounding box center [226, 402] width 14 height 6
click at [226, 335] on div "Undo" at bounding box center [226, 402] width 14 height 6
click at [227, 335] on div "Undo" at bounding box center [220, 402] width 34 height 14
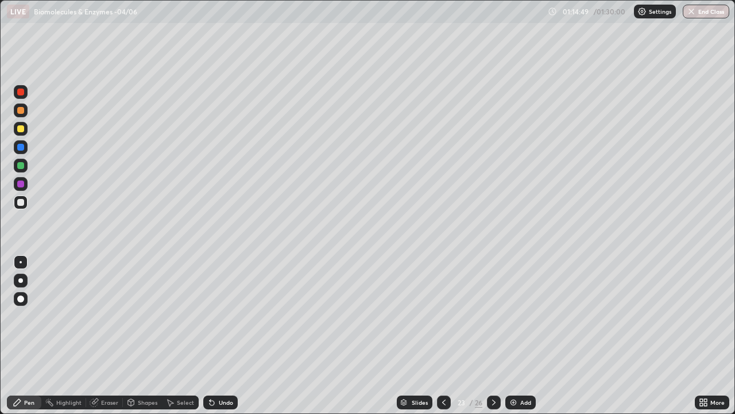
click at [21, 167] on div at bounding box center [20, 165] width 7 height 7
click at [20, 202] on div at bounding box center [20, 202] width 7 height 7
click at [20, 168] on div at bounding box center [20, 165] width 7 height 7
click at [20, 184] on div at bounding box center [20, 183] width 7 height 7
click at [20, 202] on div at bounding box center [20, 202] width 7 height 7
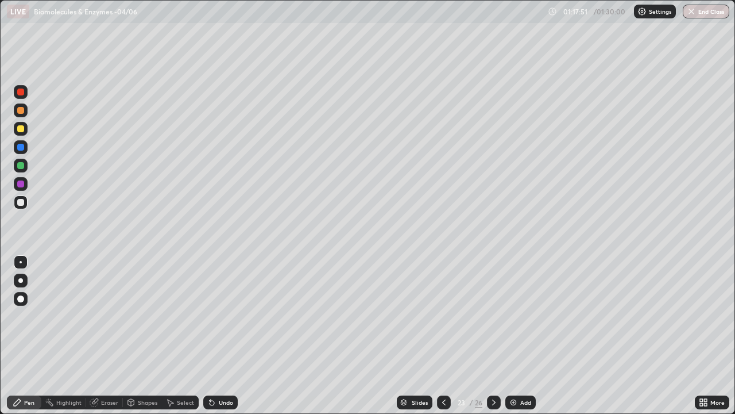
click at [21, 185] on div at bounding box center [20, 183] width 7 height 7
click at [703, 335] on icon at bounding box center [703, 401] width 9 height 9
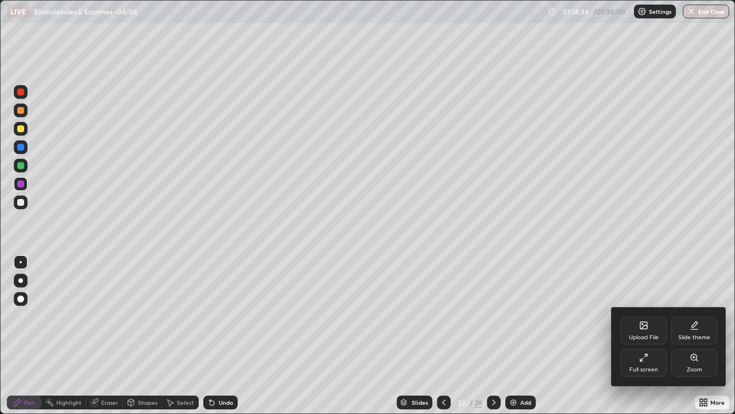
click at [644, 335] on div "Full screen" at bounding box center [644, 363] width 46 height 28
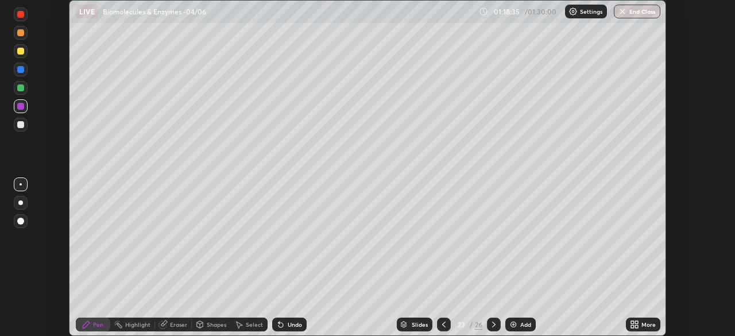
scroll to position [57105, 56706]
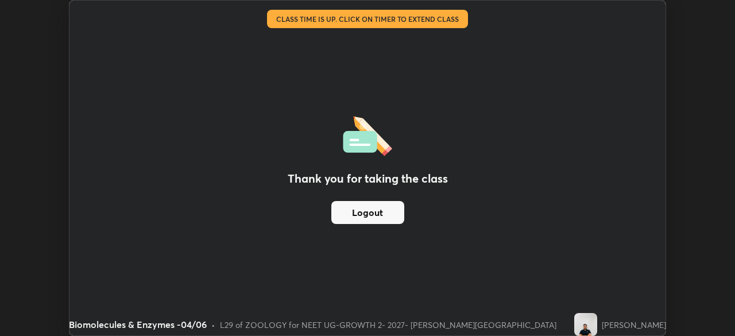
click at [392, 211] on button "Logout" at bounding box center [367, 212] width 73 height 23
click at [389, 214] on button "Logout" at bounding box center [367, 212] width 73 height 23
click at [387, 215] on button "Logout" at bounding box center [367, 212] width 73 height 23
